Goal: Ask a question

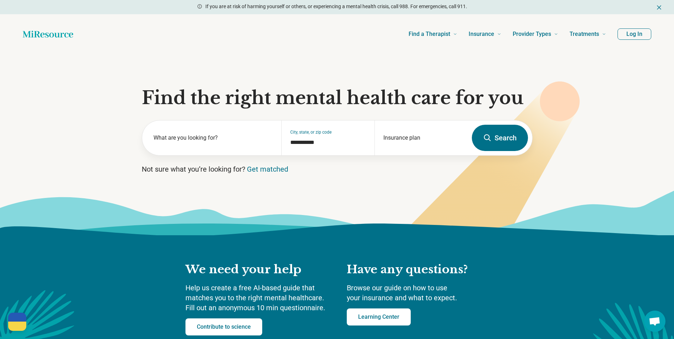
click at [632, 36] on button "Log In" at bounding box center [635, 33] width 34 height 11
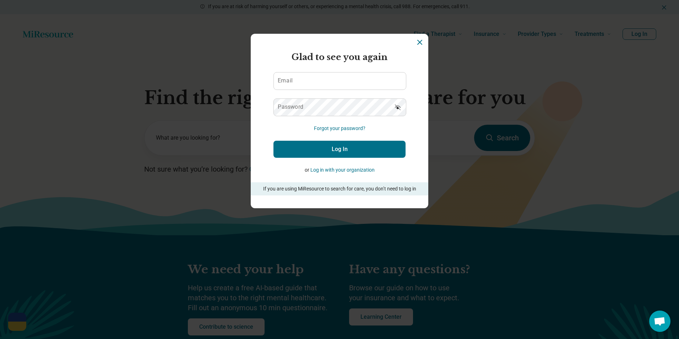
click at [360, 170] on button "Log in with your organization" at bounding box center [343, 169] width 64 height 7
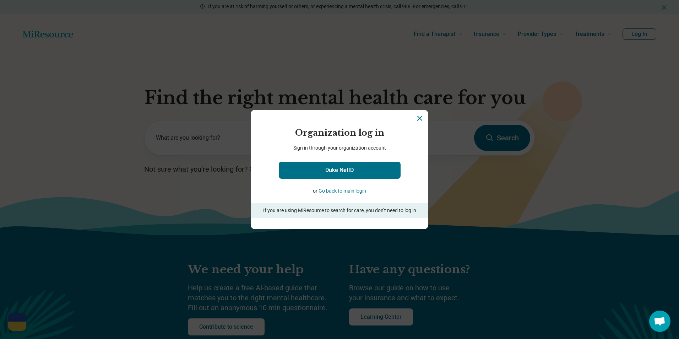
click at [417, 119] on icon "Close" at bounding box center [420, 118] width 9 height 9
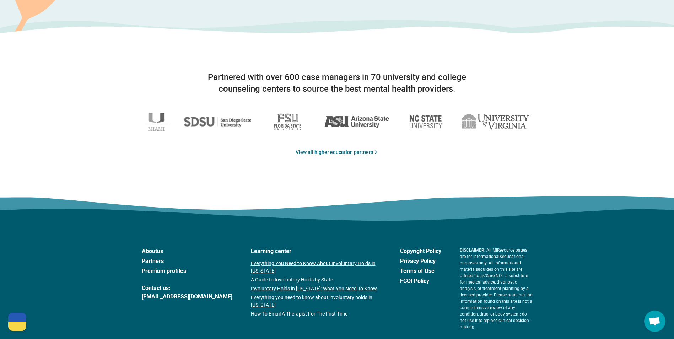
scroll to position [1137, 0]
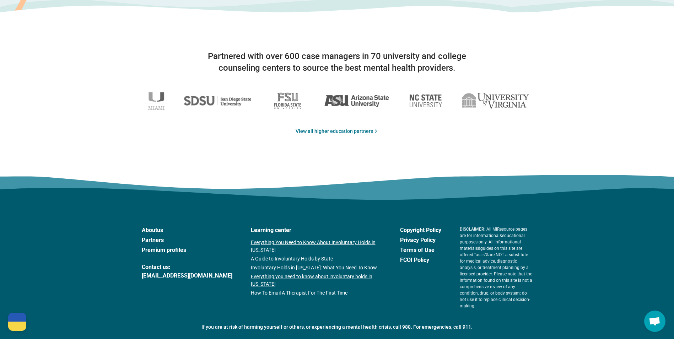
click at [158, 230] on link "About us" at bounding box center [187, 230] width 91 height 9
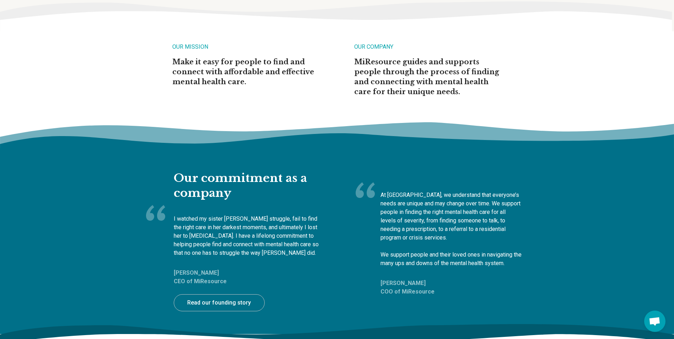
scroll to position [142, 0]
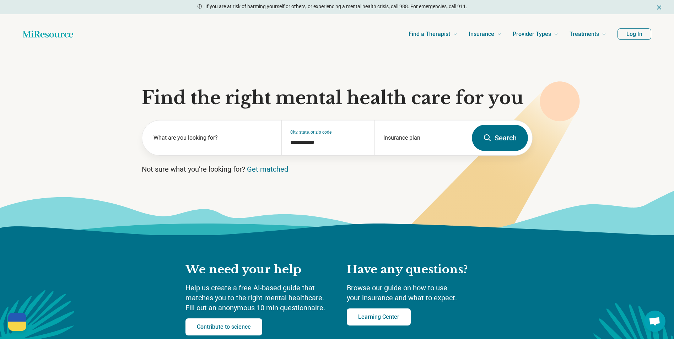
click at [638, 34] on button "Log In" at bounding box center [635, 33] width 34 height 11
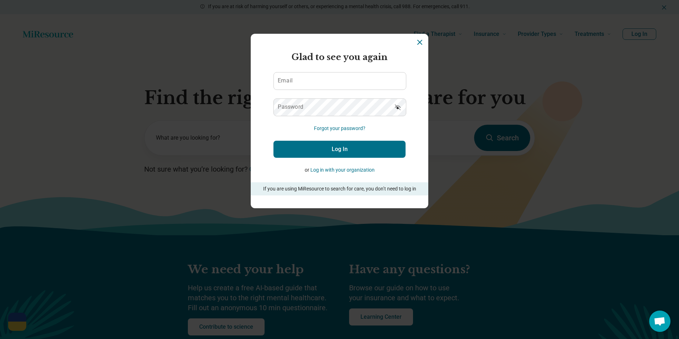
click at [357, 171] on button "Log in with your organization" at bounding box center [343, 169] width 64 height 7
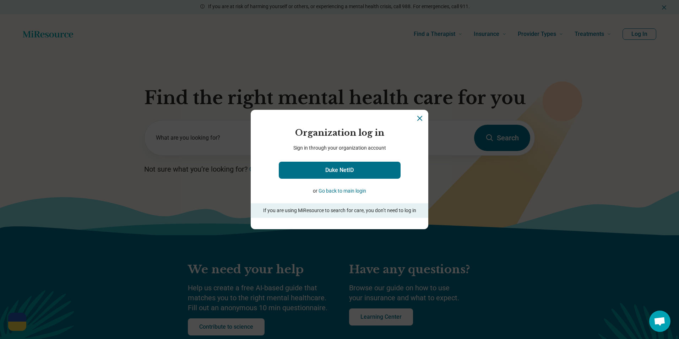
click at [416, 122] on icon "Close" at bounding box center [420, 118] width 9 height 9
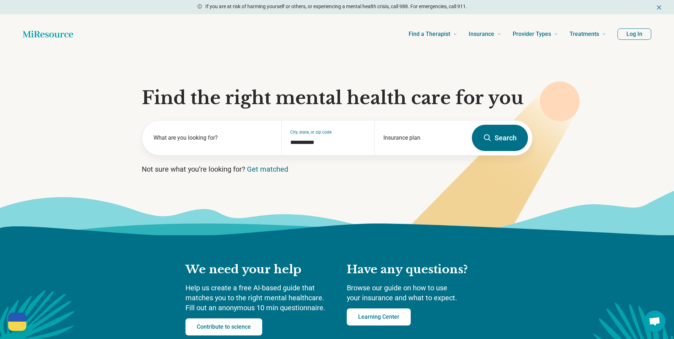
click at [662, 326] on span "Open chat" at bounding box center [654, 321] width 21 height 21
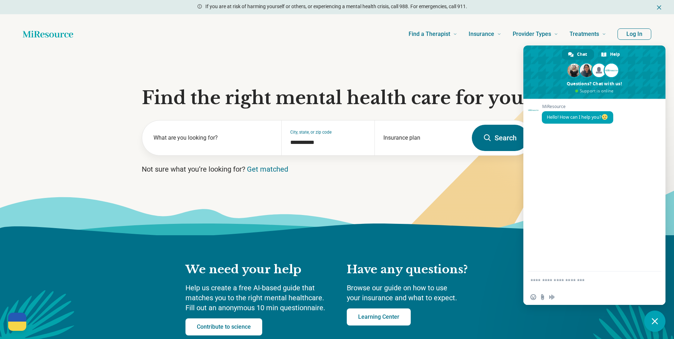
click at [586, 279] on textarea "Compose your message..." at bounding box center [588, 280] width 114 height 18
type textarea "**********"
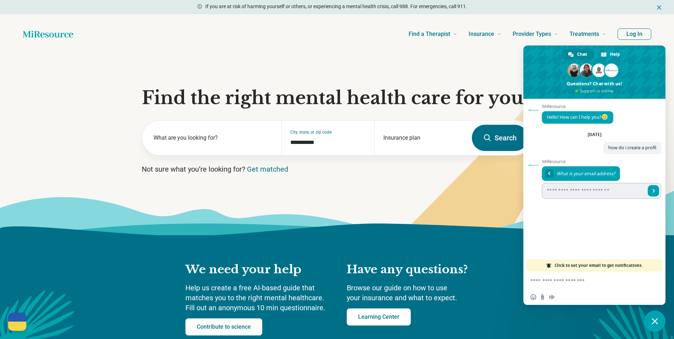
click at [595, 194] on input "Enter your email address..." at bounding box center [594, 191] width 104 height 16
type input "**********"
click at [654, 188] on link "Send" at bounding box center [653, 190] width 11 height 11
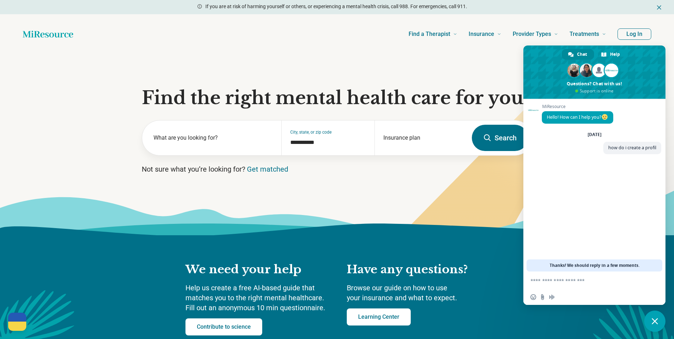
click at [514, 59] on section "**********" at bounding box center [337, 144] width 674 height 181
click at [525, 75] on span at bounding box center [594, 71] width 142 height 53
